Goal: Information Seeking & Learning: Check status

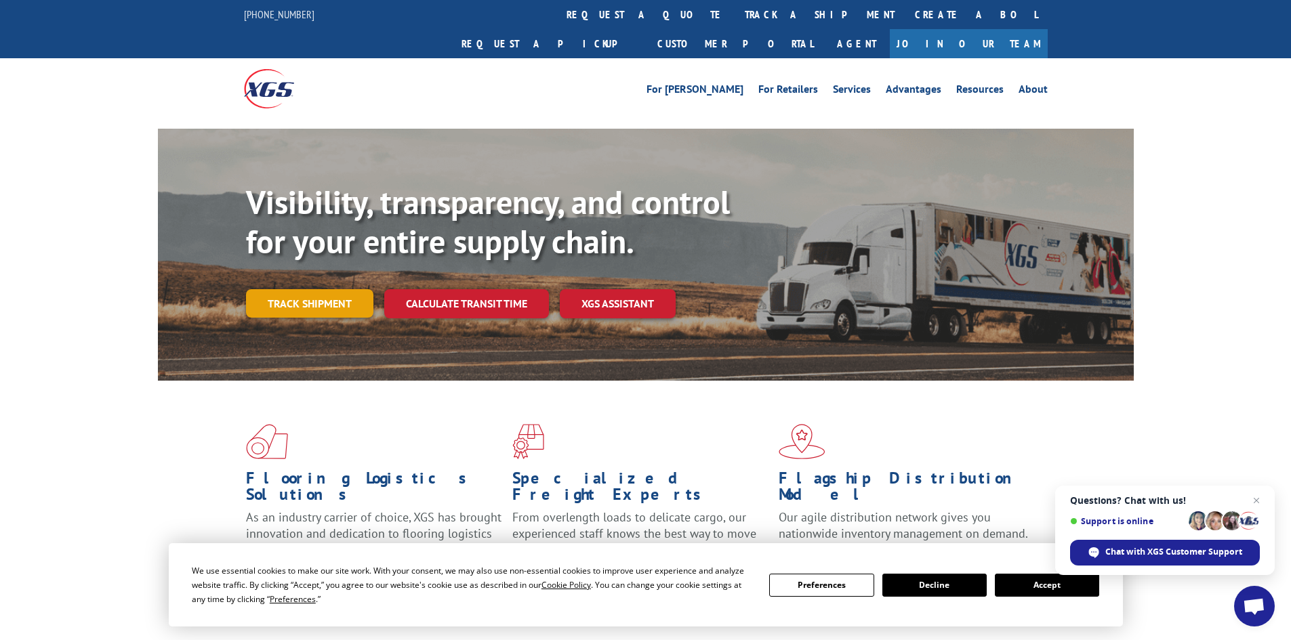
click at [290, 289] on link "Track shipment" at bounding box center [309, 303] width 127 height 28
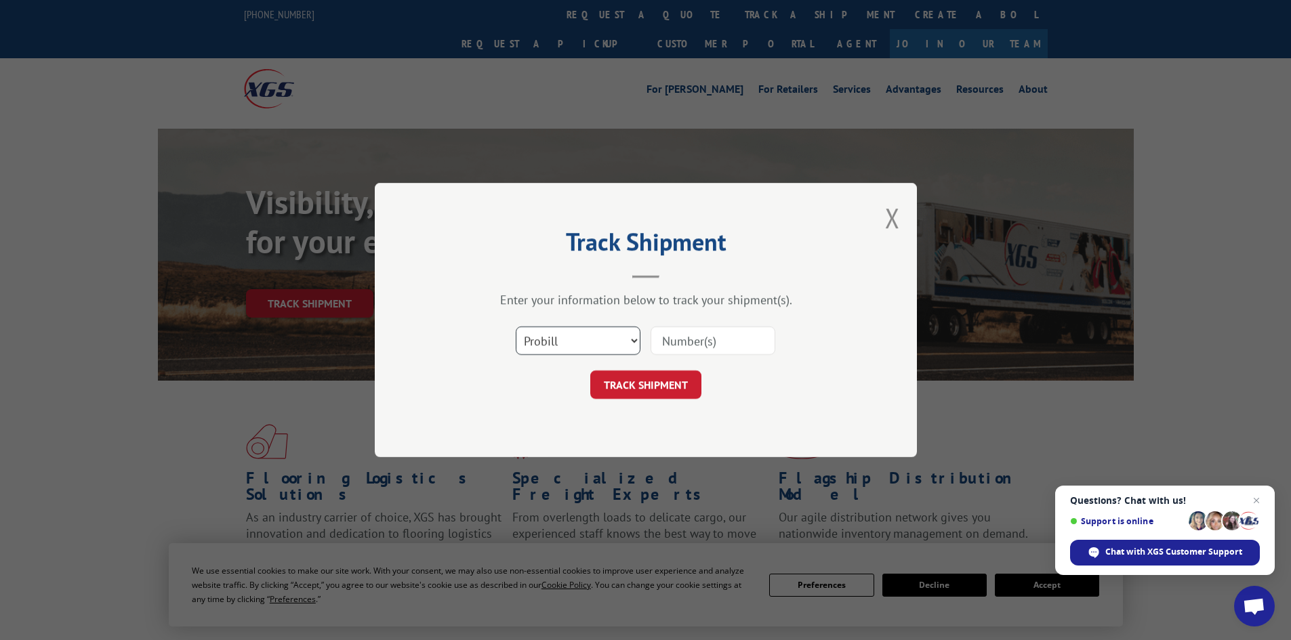
click at [613, 338] on select "Select category... Probill BOL PO" at bounding box center [578, 341] width 125 height 28
select select "po"
click at [516, 327] on select "Select category... Probill BOL PO" at bounding box center [578, 341] width 125 height 28
click at [690, 342] on input at bounding box center [712, 341] width 125 height 28
paste input "80512790"
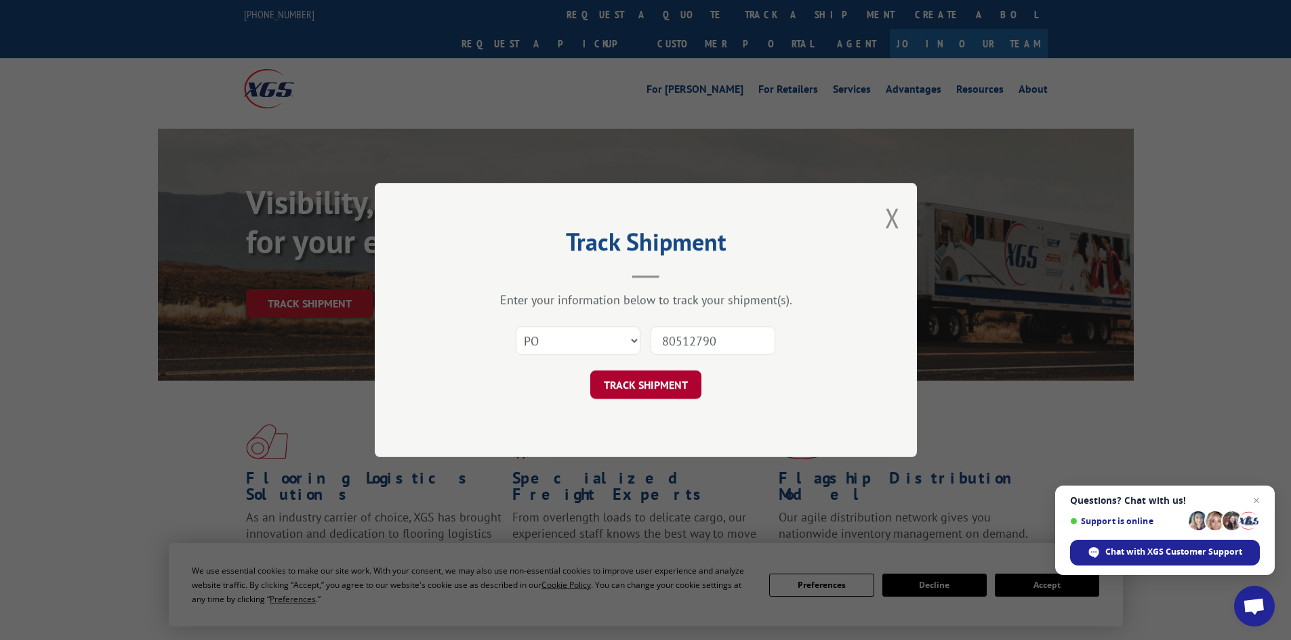
type input "80512790"
click at [628, 387] on button "TRACK SHIPMENT" at bounding box center [645, 385] width 111 height 28
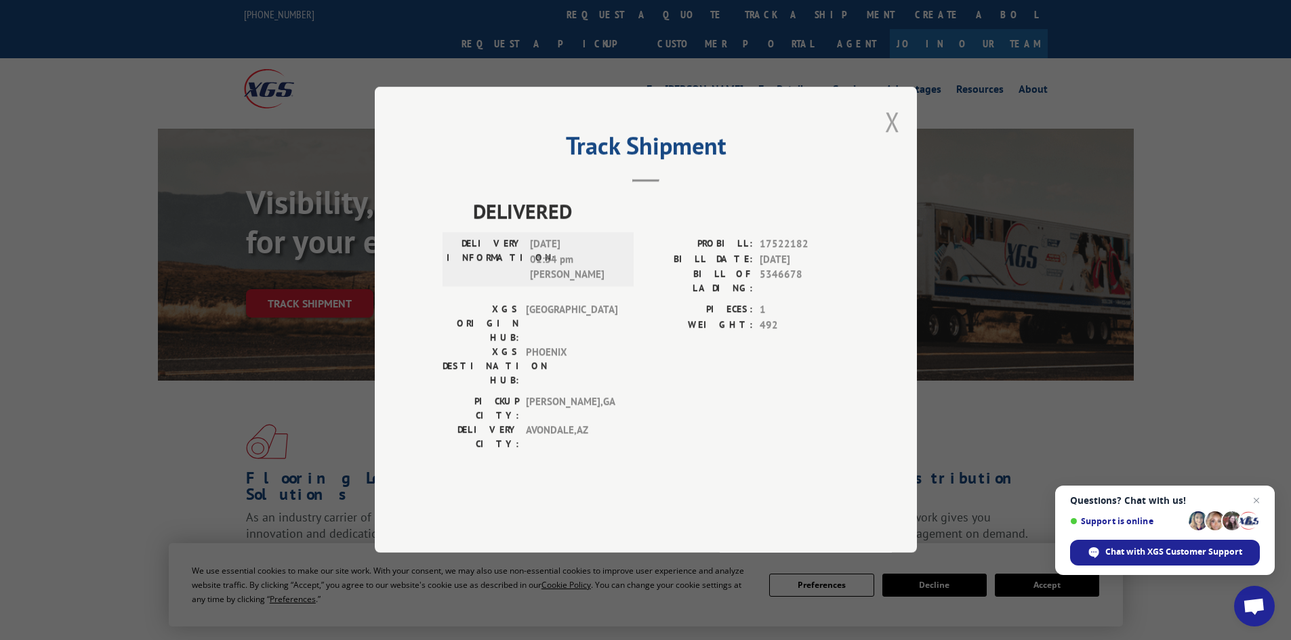
click at [887, 140] on button "Close modal" at bounding box center [892, 122] width 15 height 36
